Goal: Find contact information: Find contact information

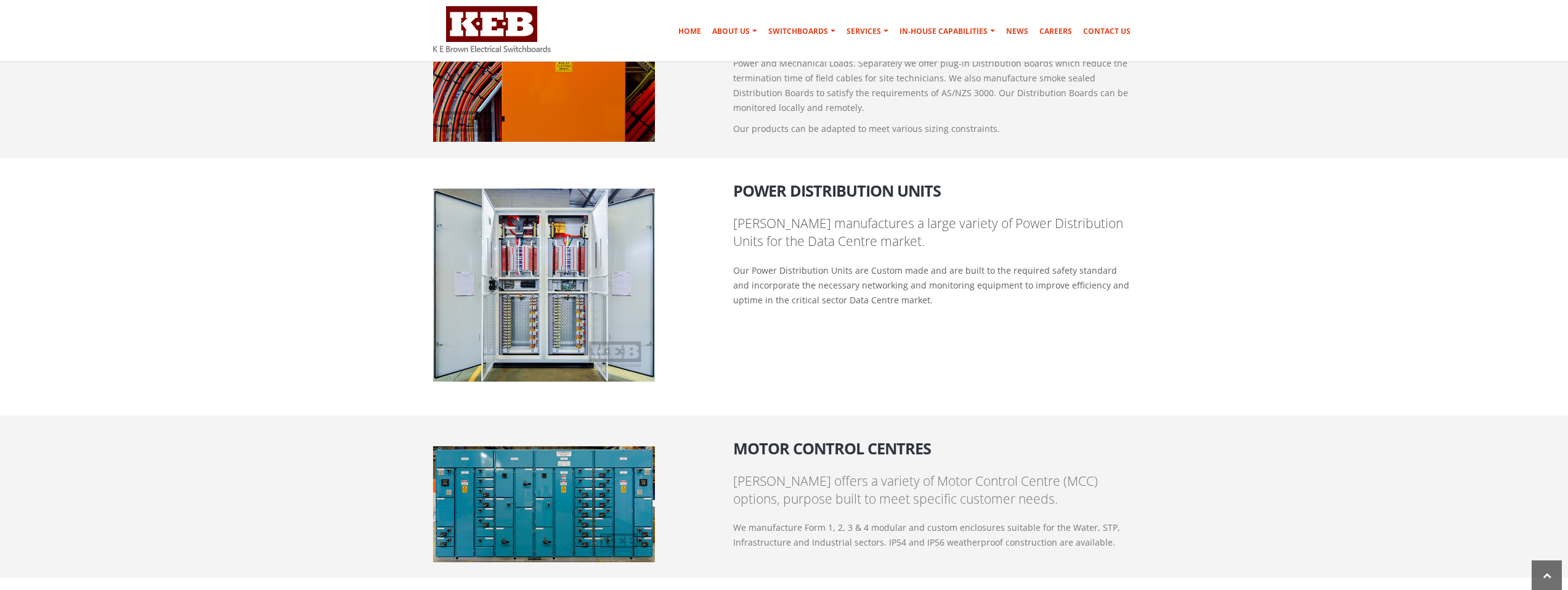
scroll to position [1115, 0]
click at [549, 274] on img at bounding box center [544, 284] width 222 height 193
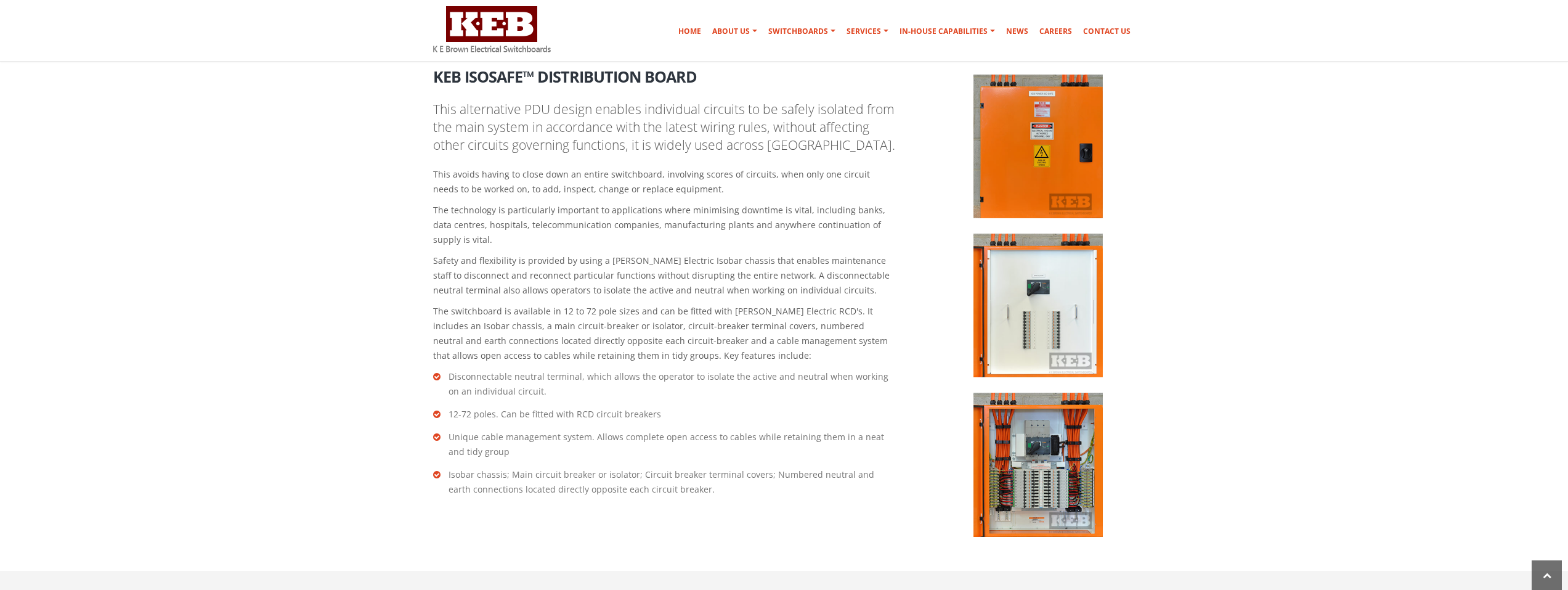
scroll to position [1669, 0]
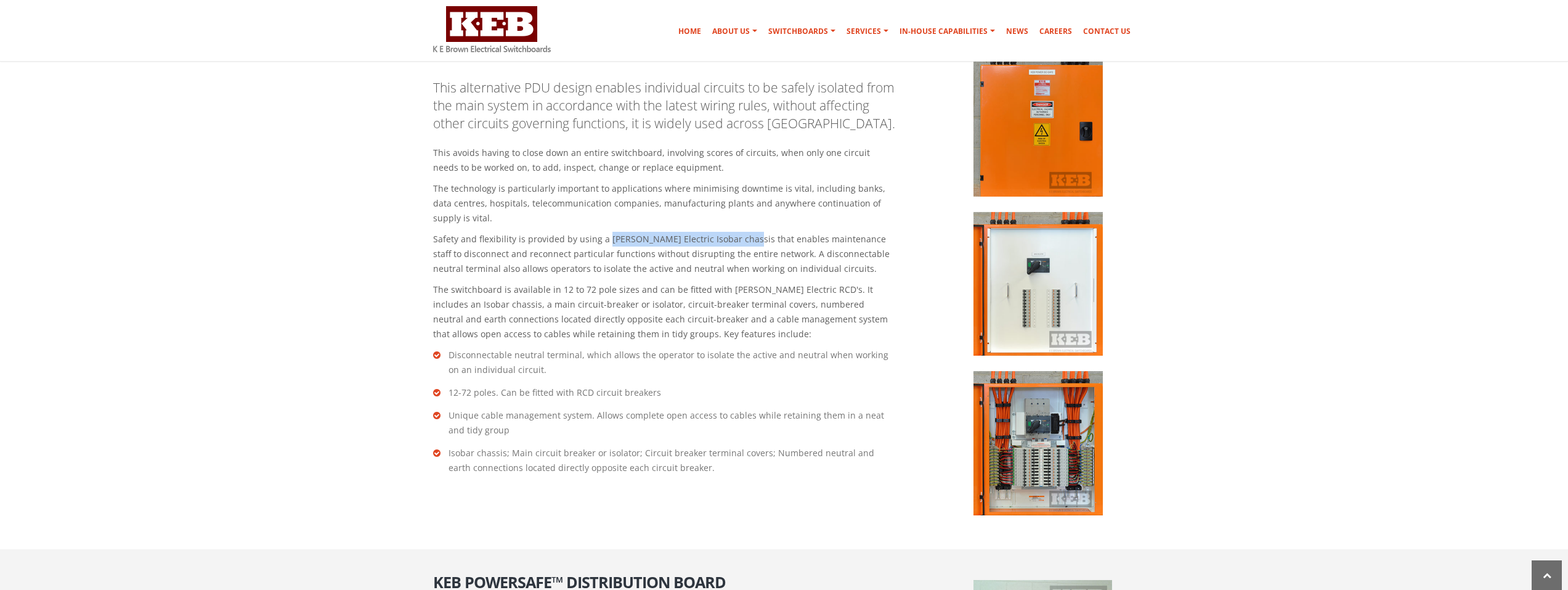
drag, startPoint x: 616, startPoint y: 242, endPoint x: 735, endPoint y: 237, distance: 119.1
click at [735, 237] on p "Safety and flexibility is provided by using a Schneider Electric Isobar chassis…" at bounding box center [664, 254] width 463 height 44
click at [746, 255] on p "Safety and flexibility is provided by using a Schneider Electric Isobar chassis…" at bounding box center [664, 254] width 463 height 44
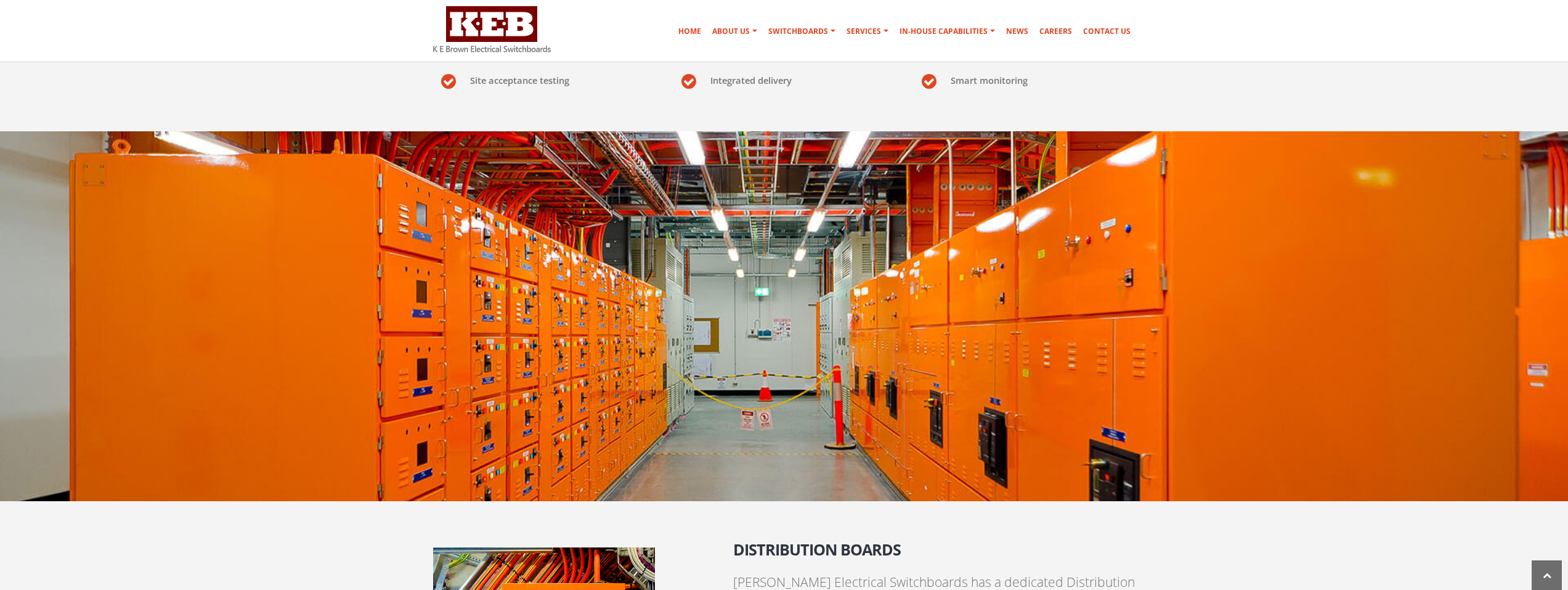
scroll to position [498, 0]
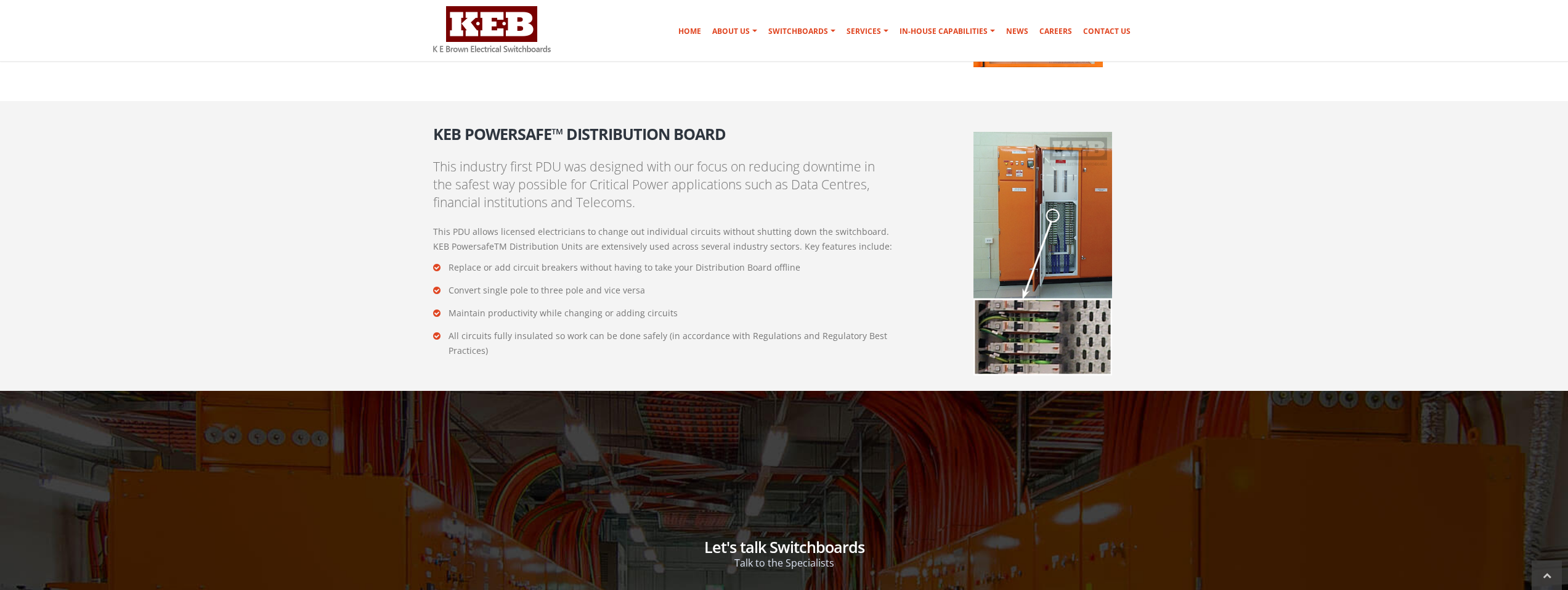
scroll to position [2108, 0]
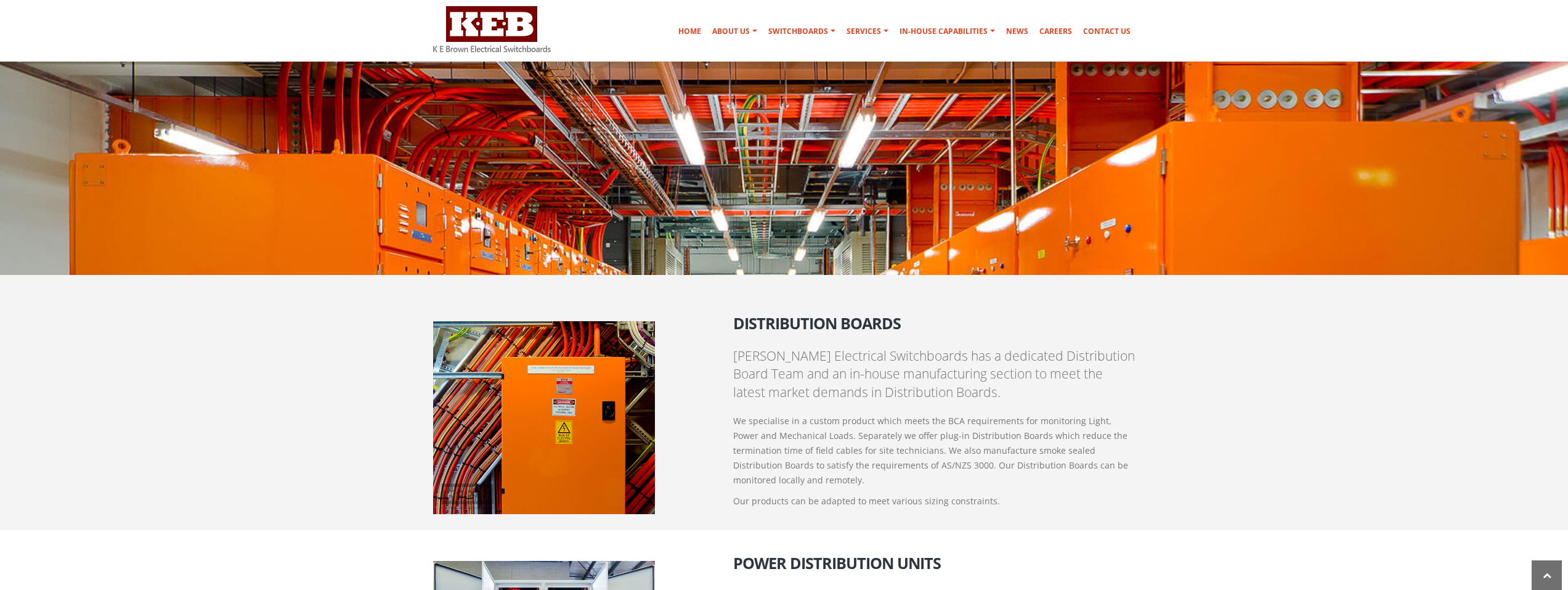
scroll to position [609, 0]
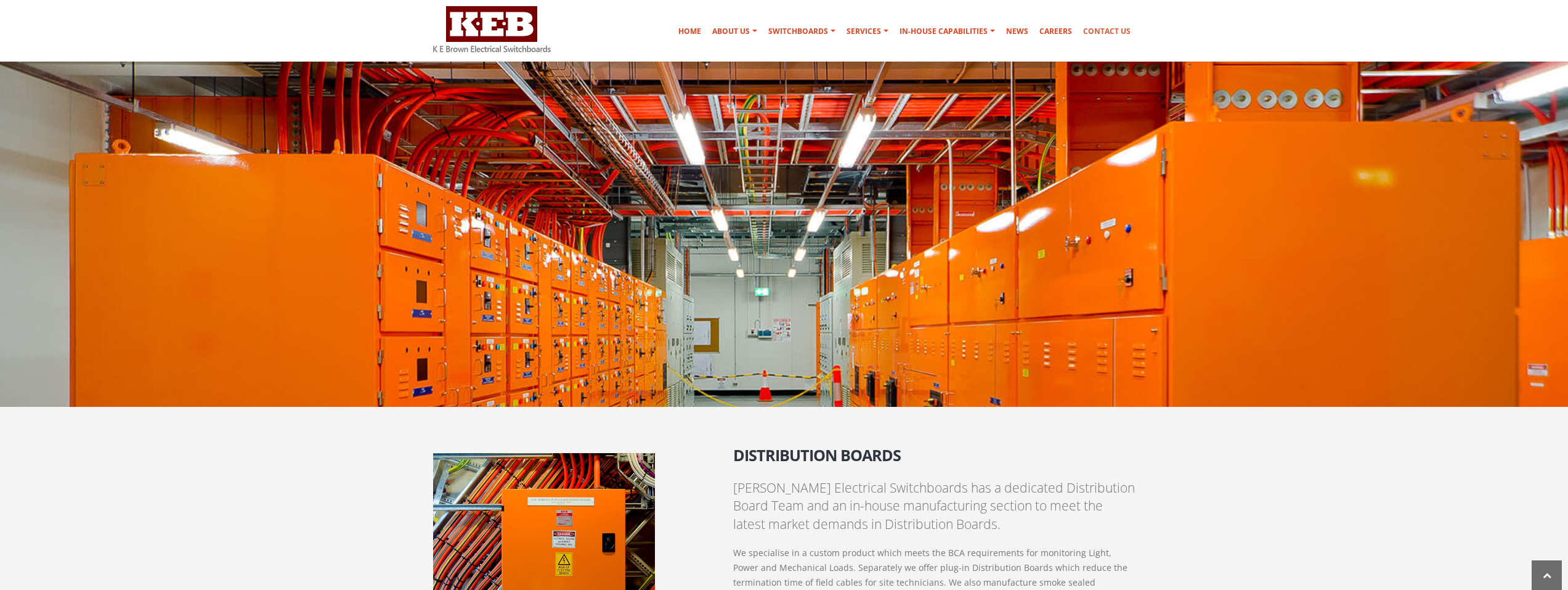
click at [1102, 30] on link "Contact Us" at bounding box center [1107, 31] width 58 height 25
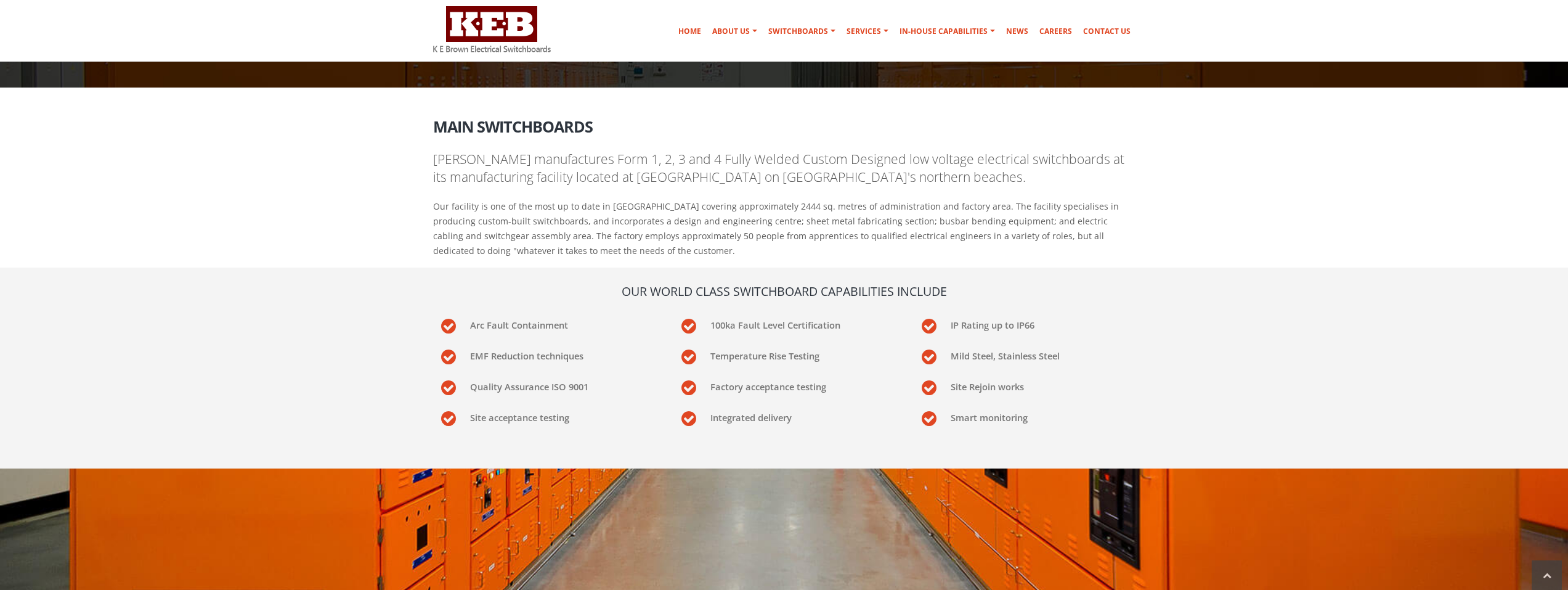
scroll to position [0, 0]
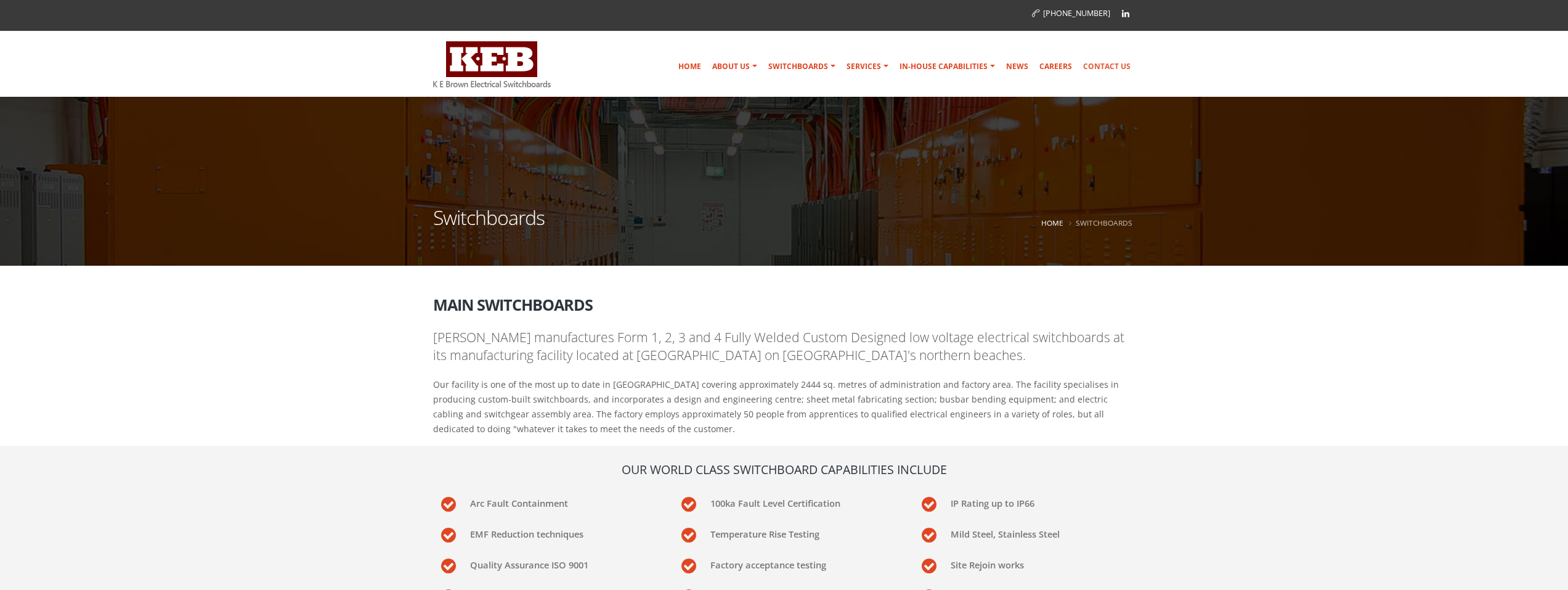
click at [1103, 65] on link "Contact Us" at bounding box center [1107, 66] width 58 height 25
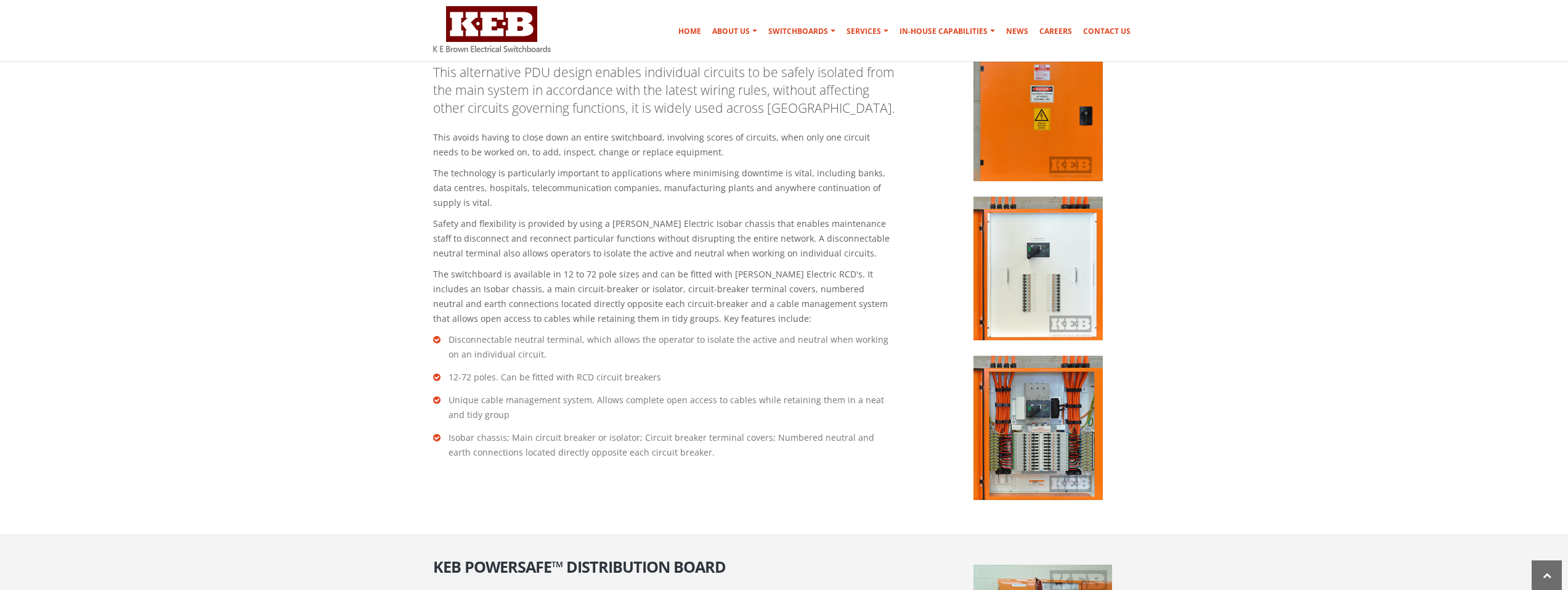
scroll to position [1665, 0]
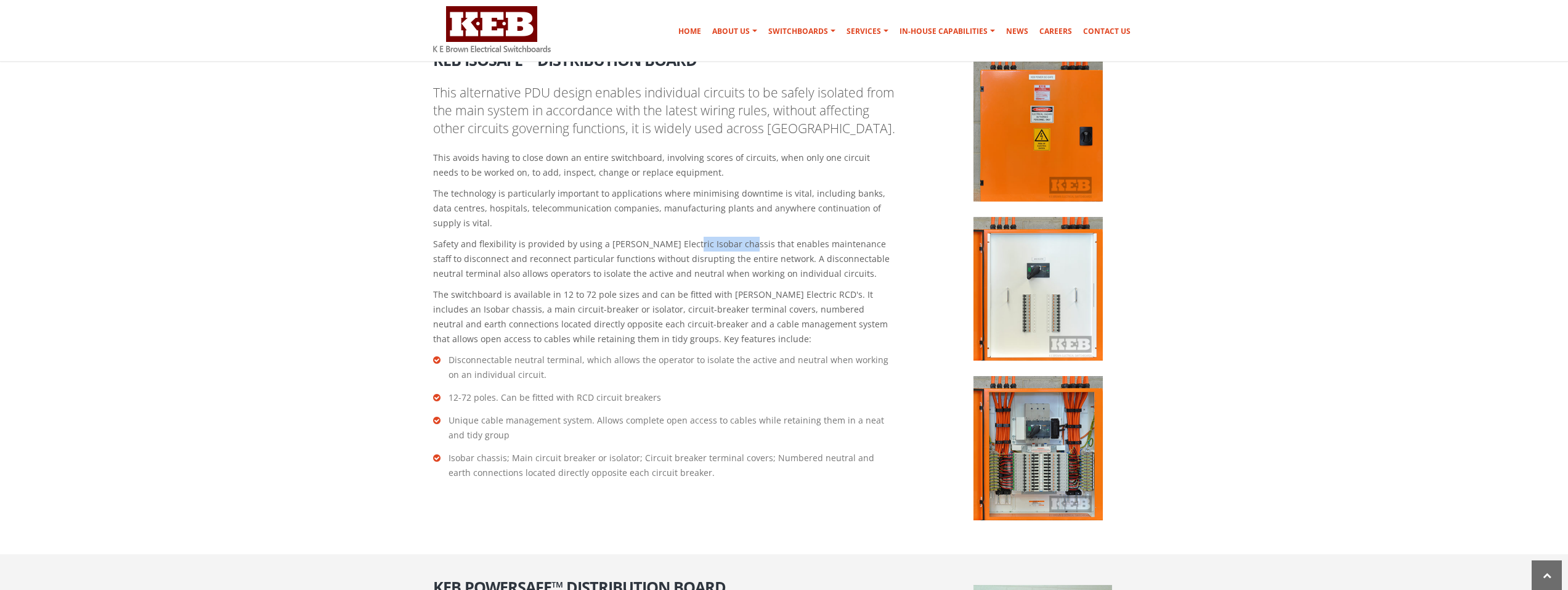
drag, startPoint x: 681, startPoint y: 246, endPoint x: 735, endPoint y: 244, distance: 54.0
click at [735, 244] on p "Safety and flexibility is provided by using a Schneider Electric Isobar chassis…" at bounding box center [664, 258] width 463 height 44
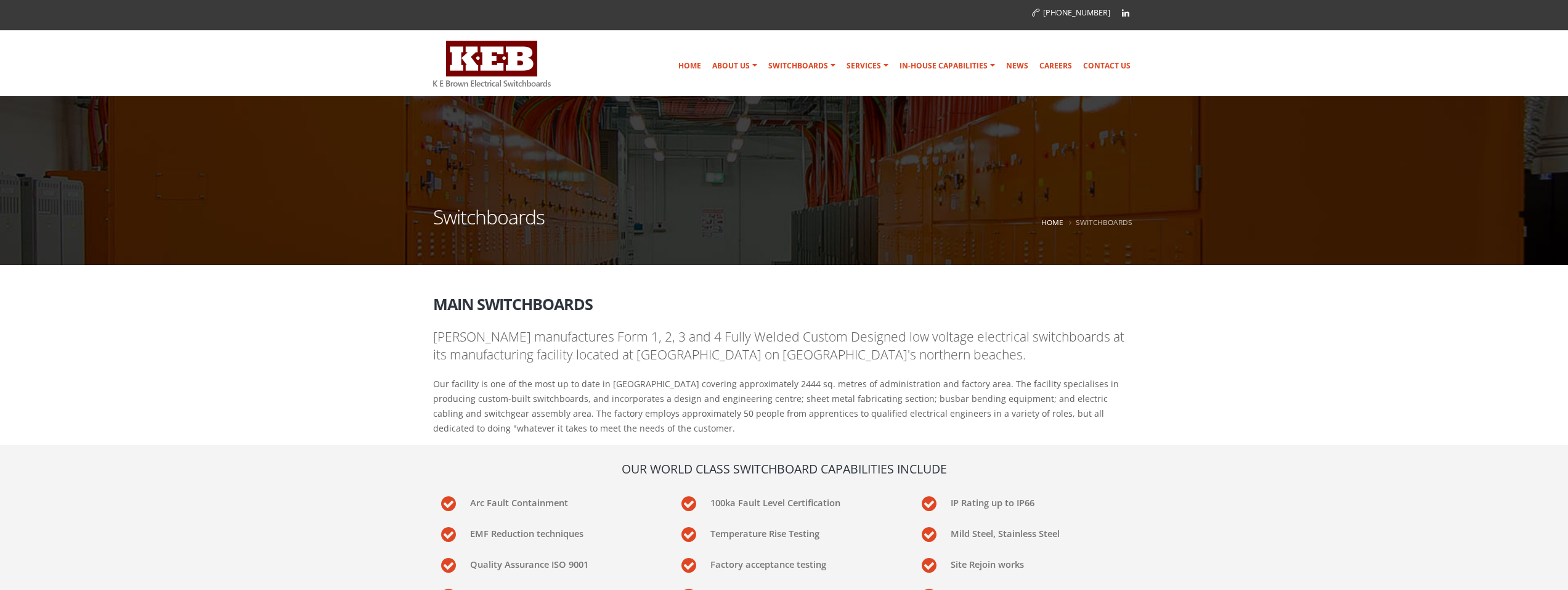
scroll to position [0, 0]
click at [1098, 61] on link "Contact Us" at bounding box center [1107, 66] width 58 height 25
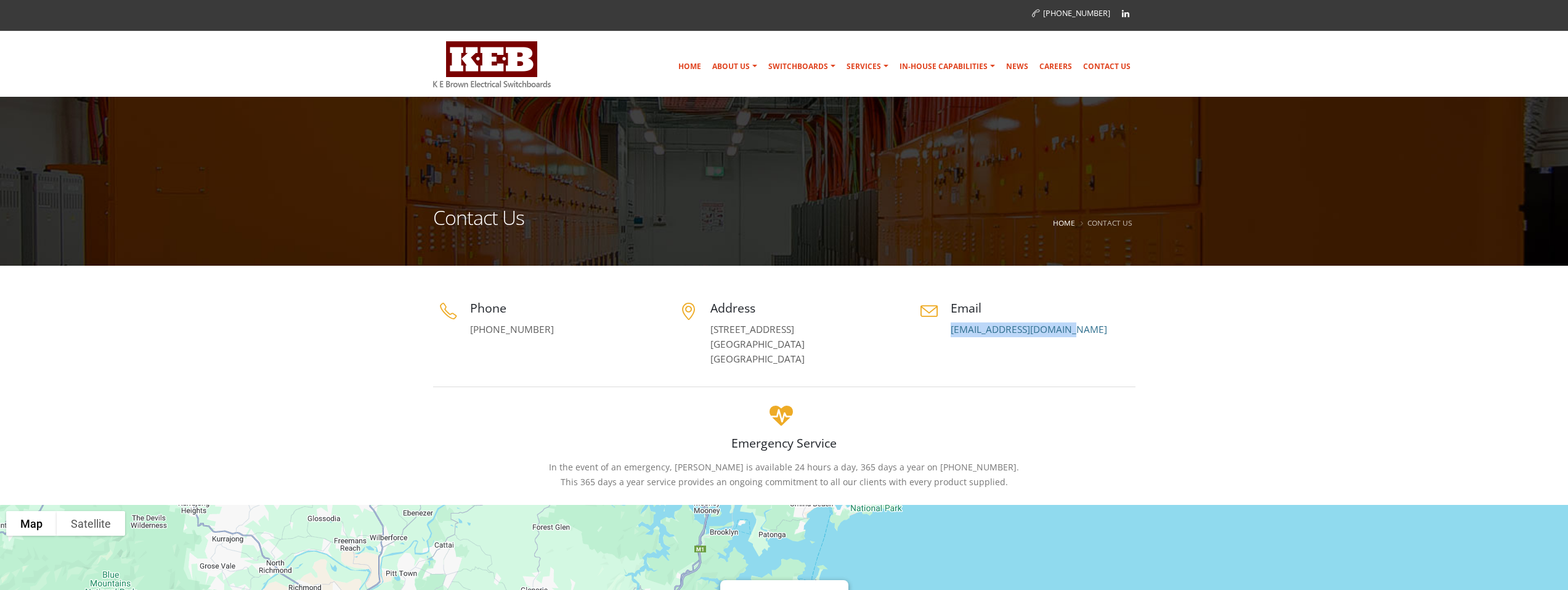
drag, startPoint x: 949, startPoint y: 329, endPoint x: 1077, endPoint y: 345, distance: 129.0
click at [1076, 344] on div "Phone [PHONE_NUMBER] Address [STREET_ADDRESS] Email [EMAIL_ADDRESS][DOMAIN_NAME]" at bounding box center [784, 336] width 721 height 73
copy link "[EMAIL_ADDRESS][DOMAIN_NAME]"
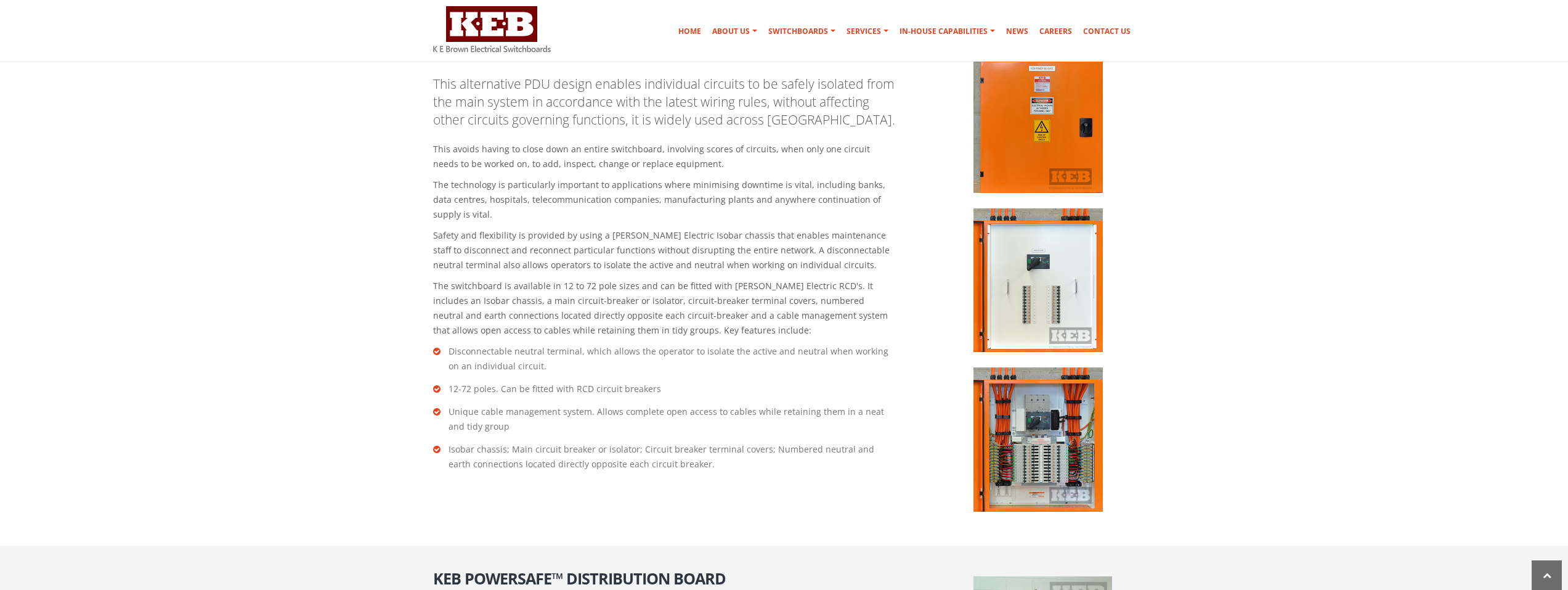
scroll to position [1677, 0]
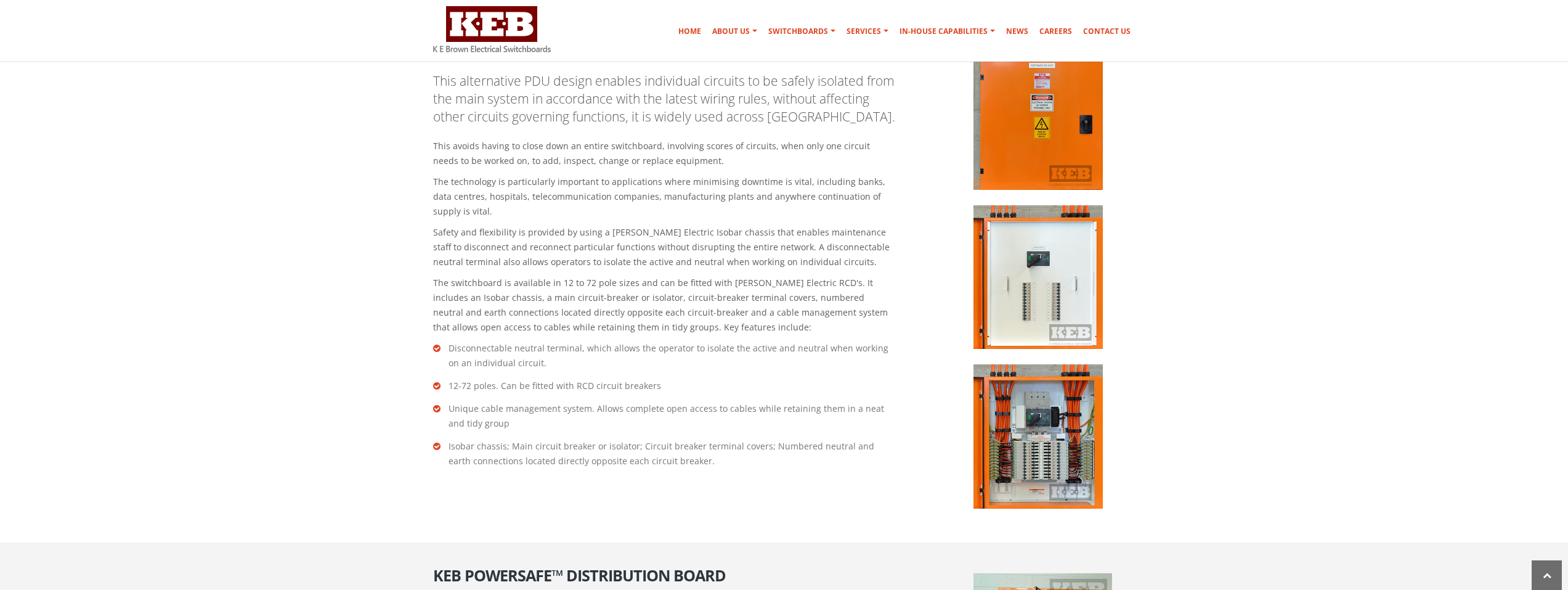
click at [1045, 451] on img at bounding box center [1038, 436] width 129 height 144
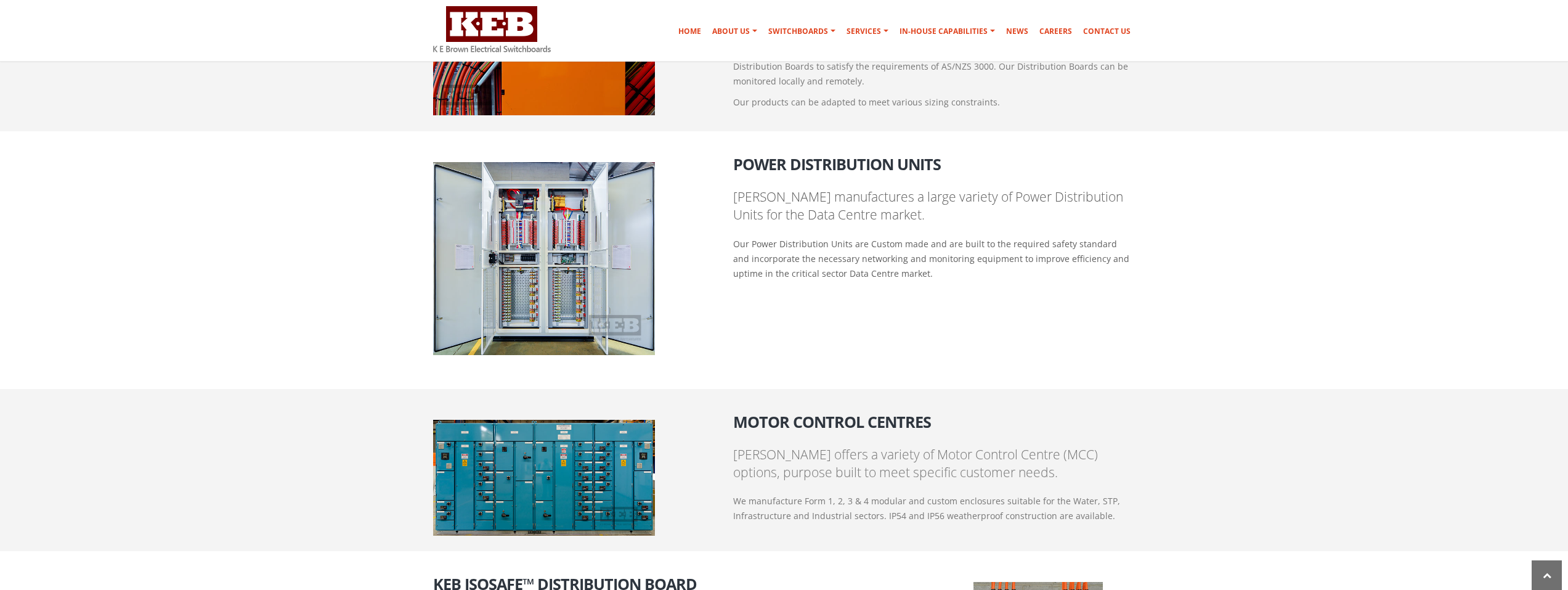
scroll to position [1121, 0]
